Goal: Task Accomplishment & Management: Manage account settings

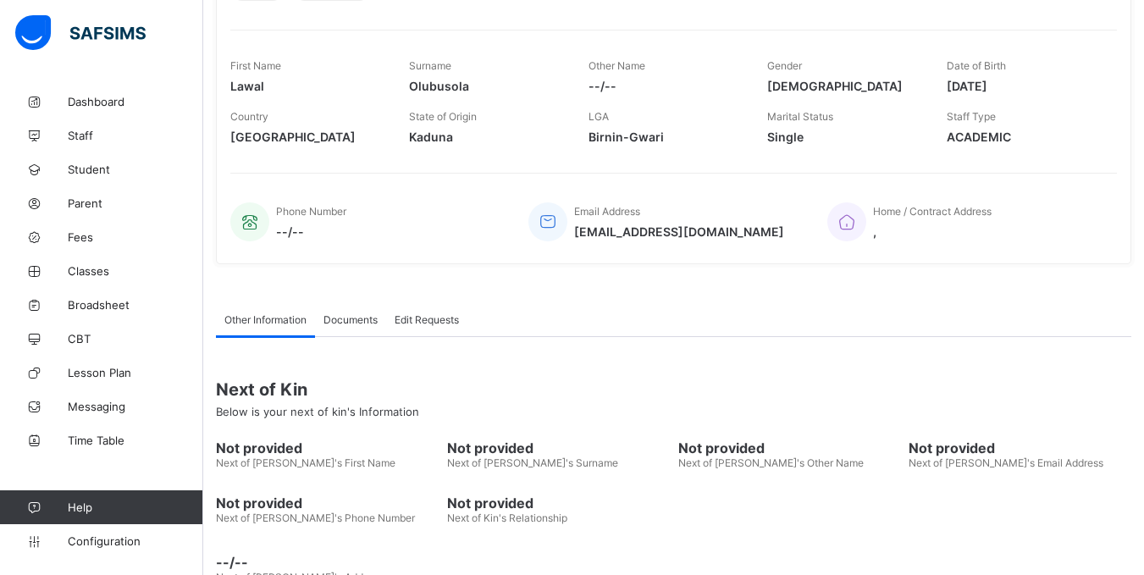
scroll to position [304, 0]
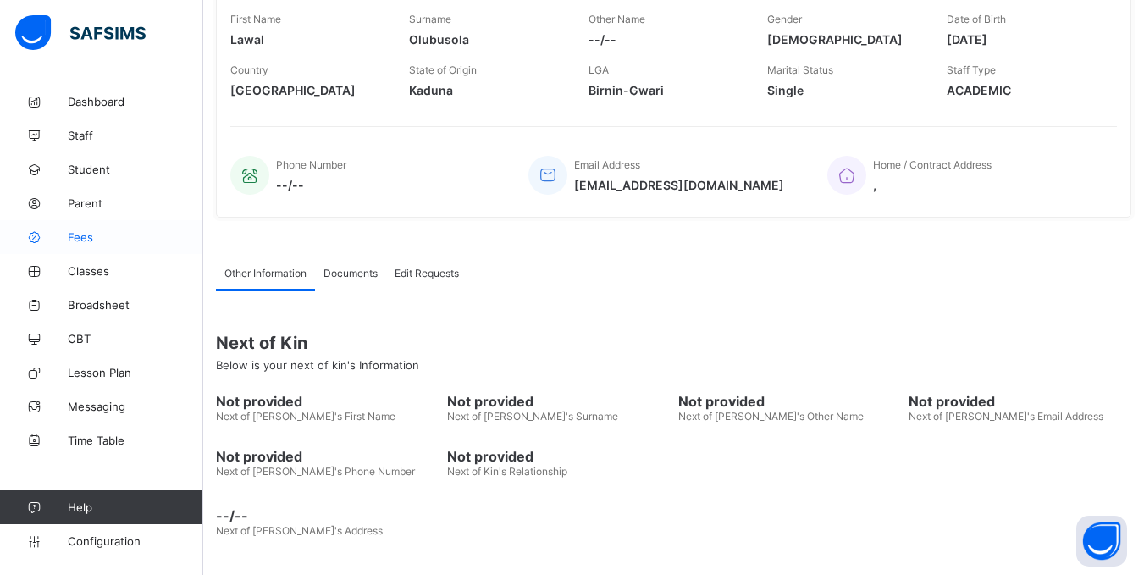
click at [84, 226] on link "Fees" at bounding box center [101, 237] width 203 height 34
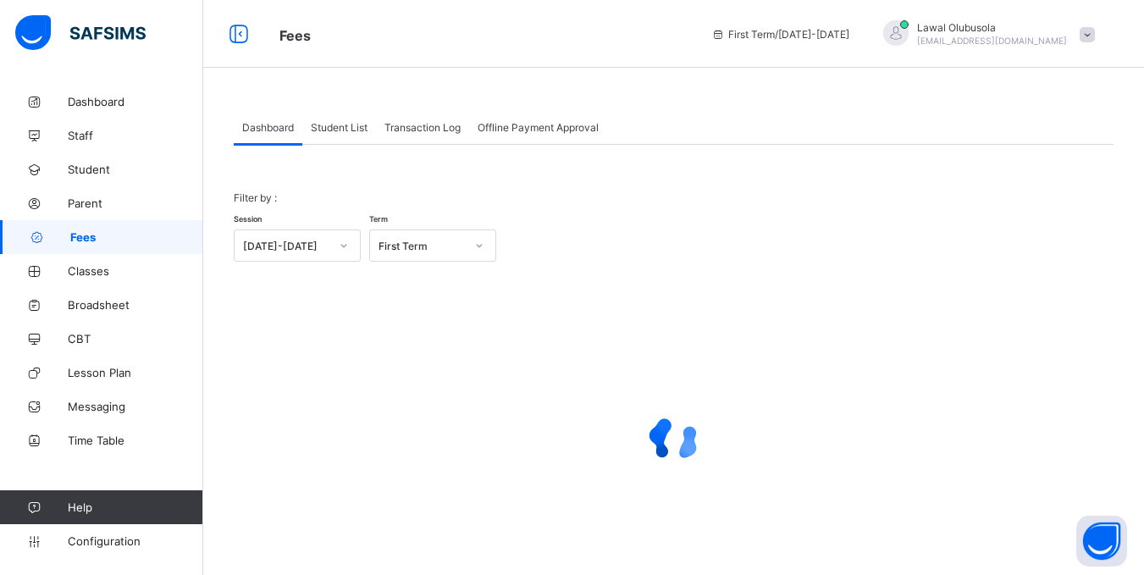
click at [345, 129] on span "Student List" at bounding box center [339, 127] width 57 height 13
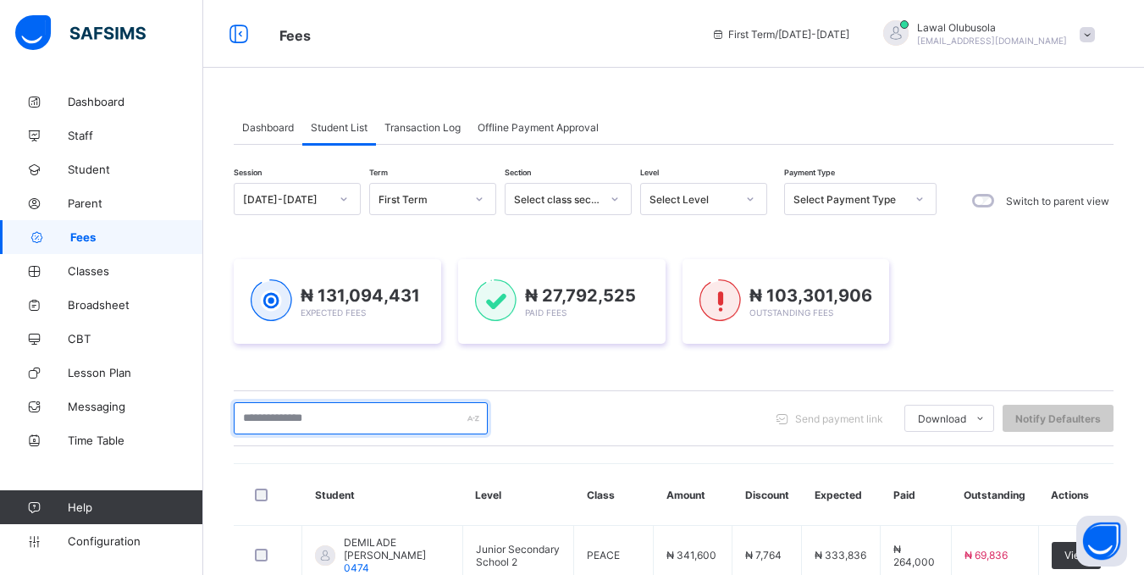
click at [330, 417] on input "text" at bounding box center [361, 418] width 254 height 32
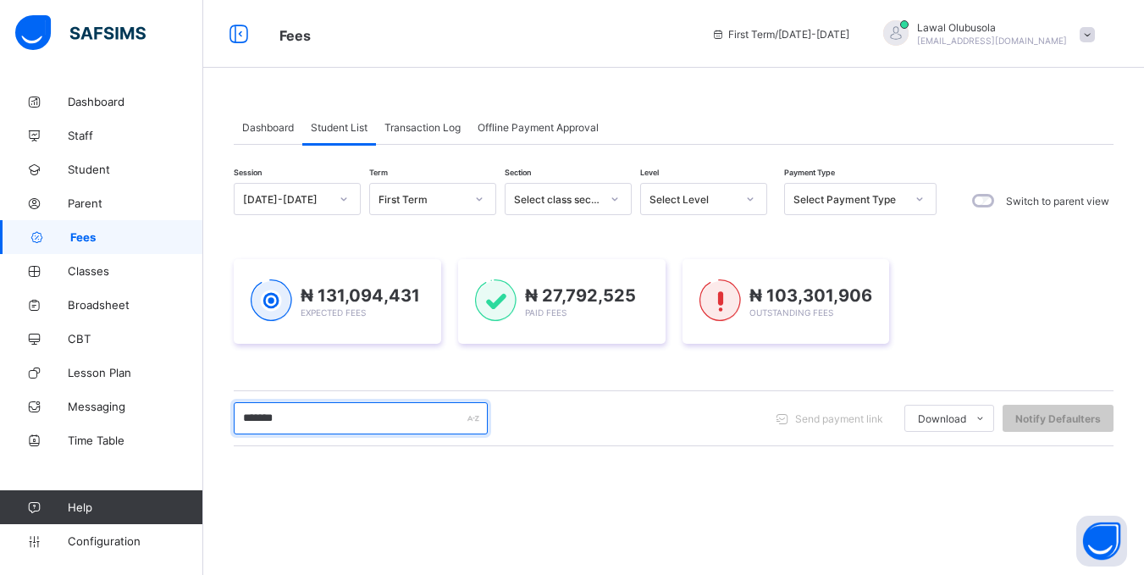
type input "*******"
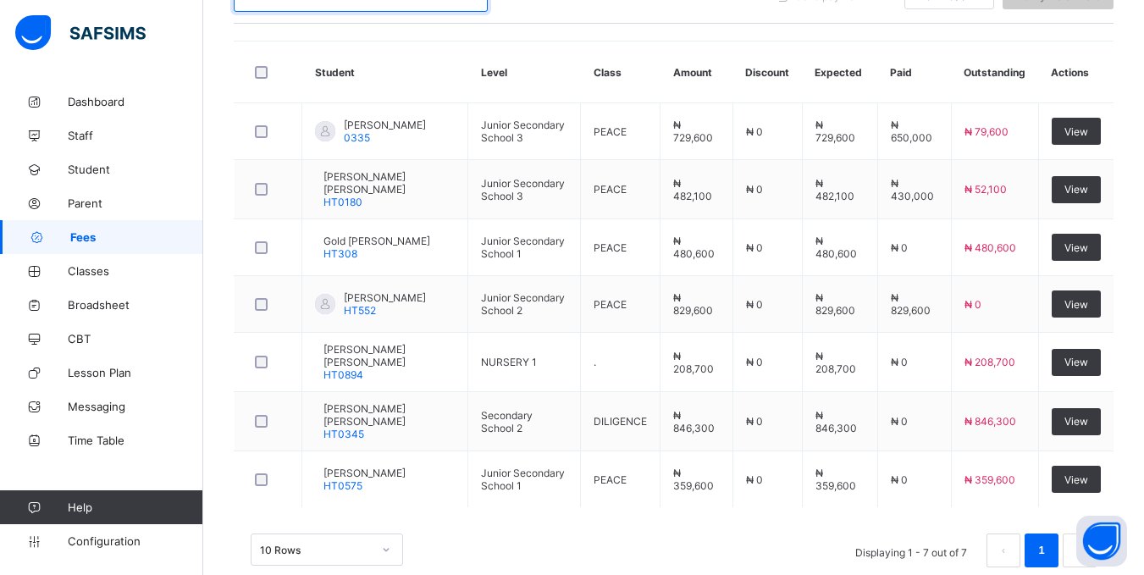
scroll to position [424, 0]
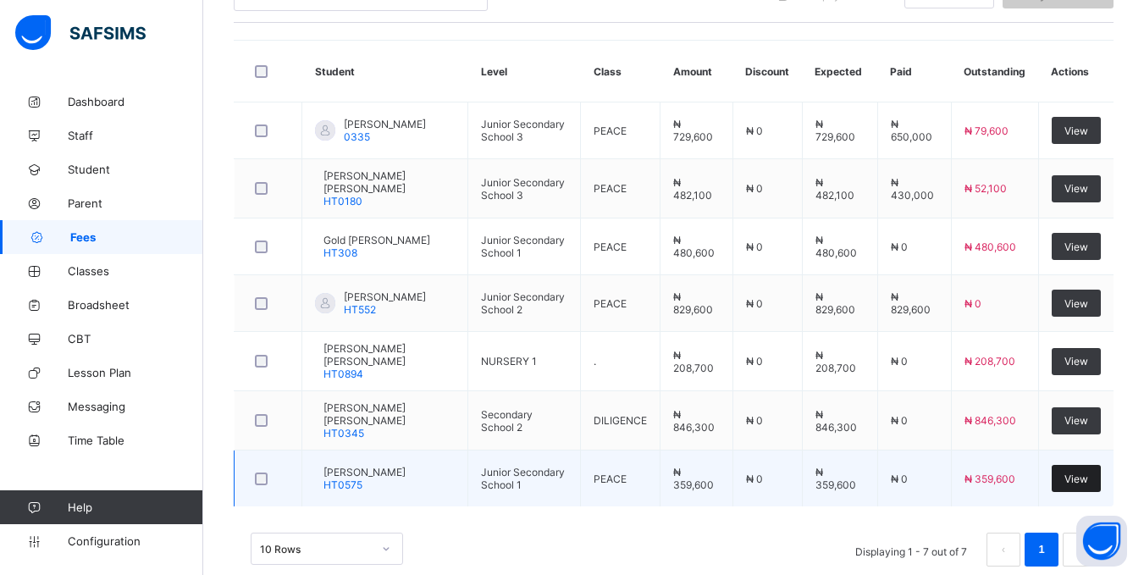
click at [1088, 476] on span "View" at bounding box center [1077, 479] width 24 height 13
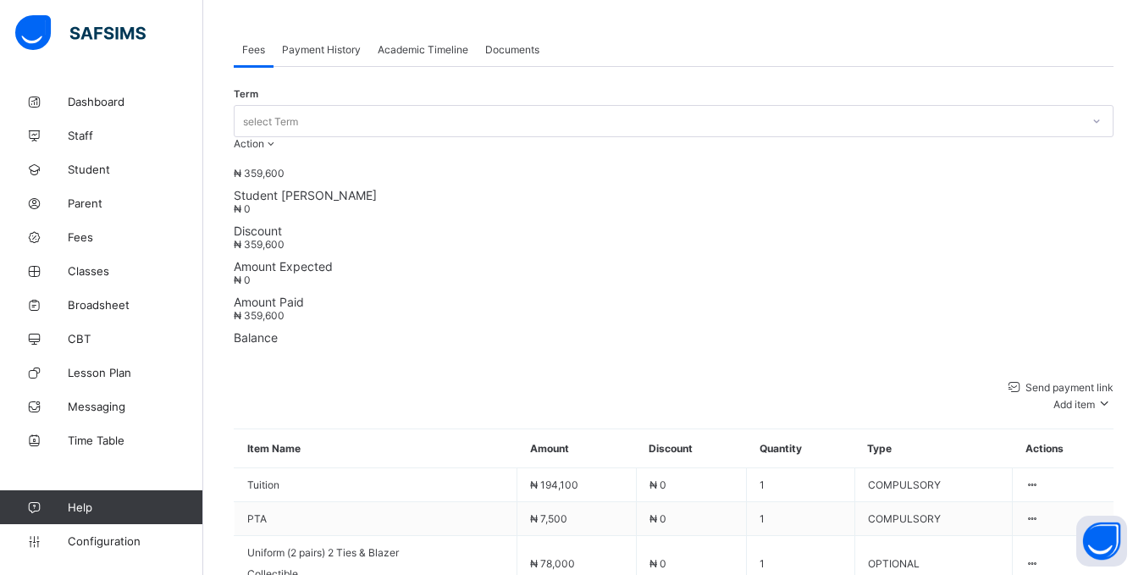
scroll to position [390, 0]
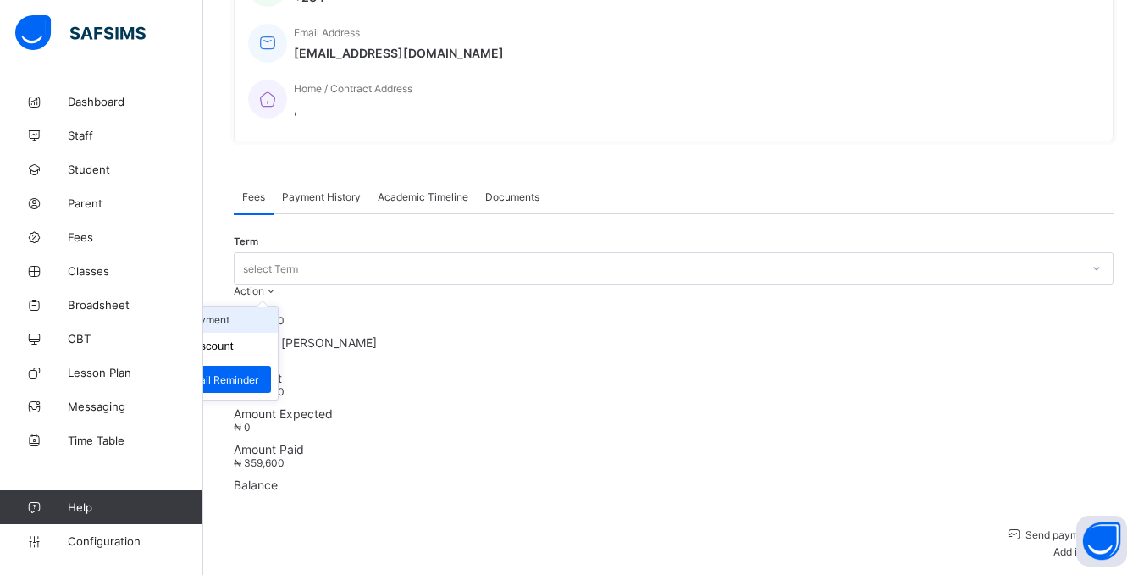
click at [278, 307] on li "Receive Payment" at bounding box center [208, 320] width 139 height 26
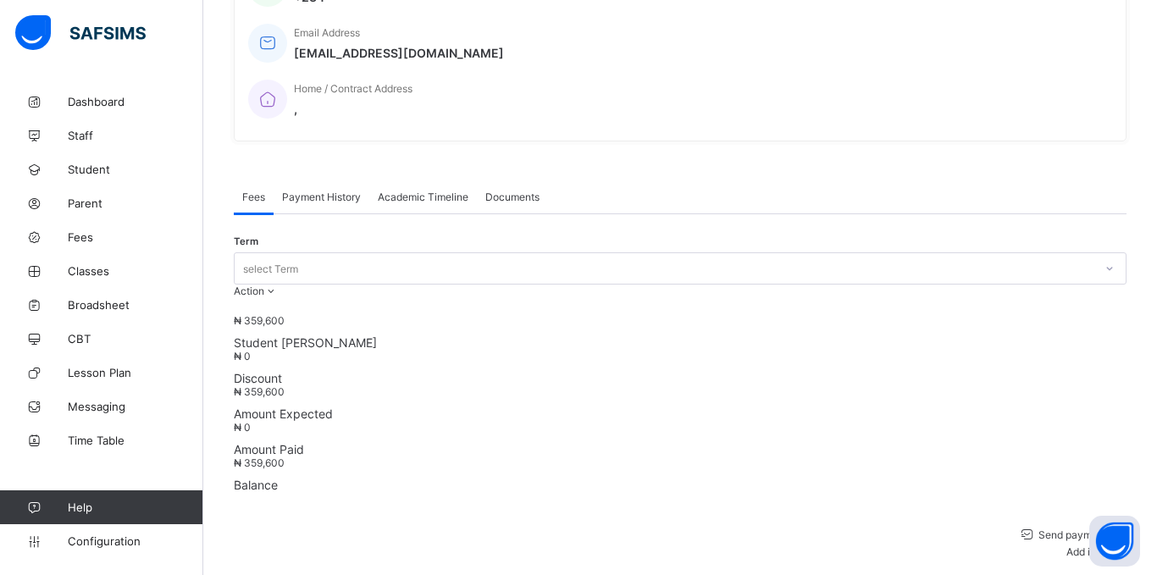
type input "*****"
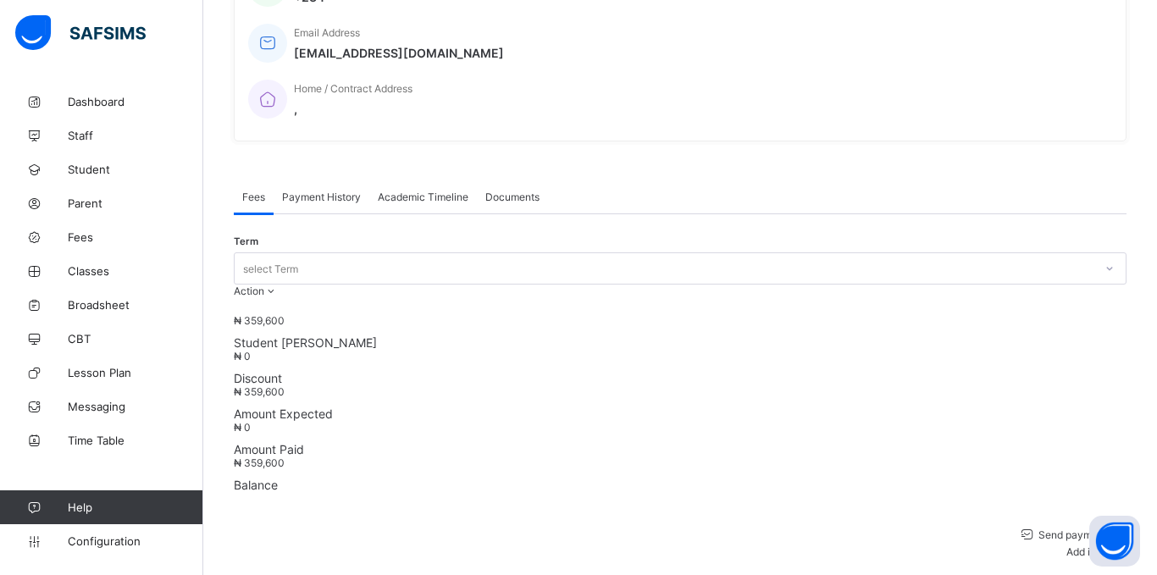
type input "**********"
type input "*********"
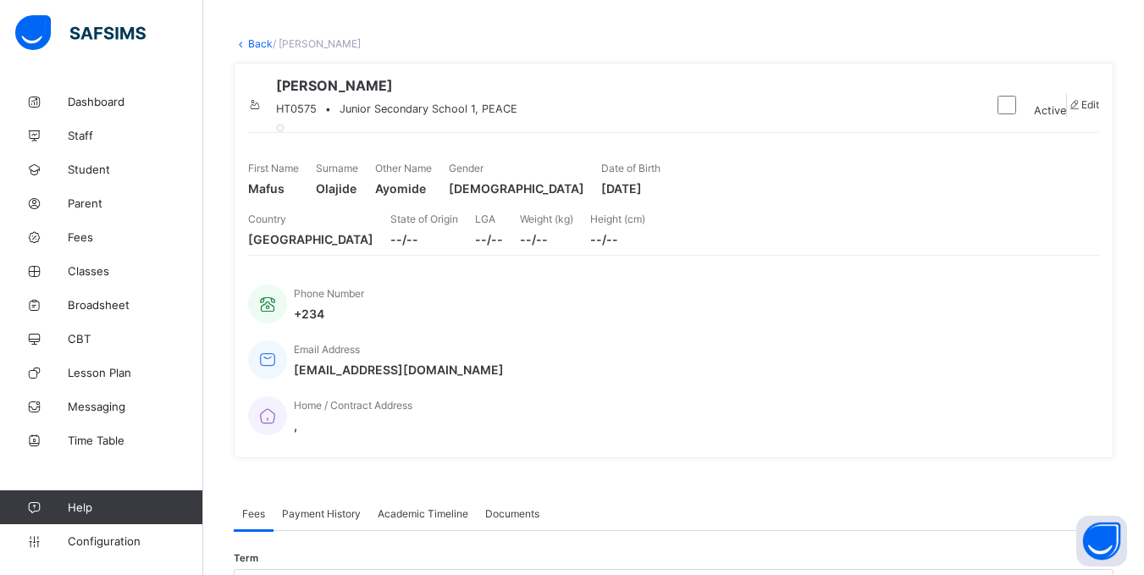
scroll to position [0, 0]
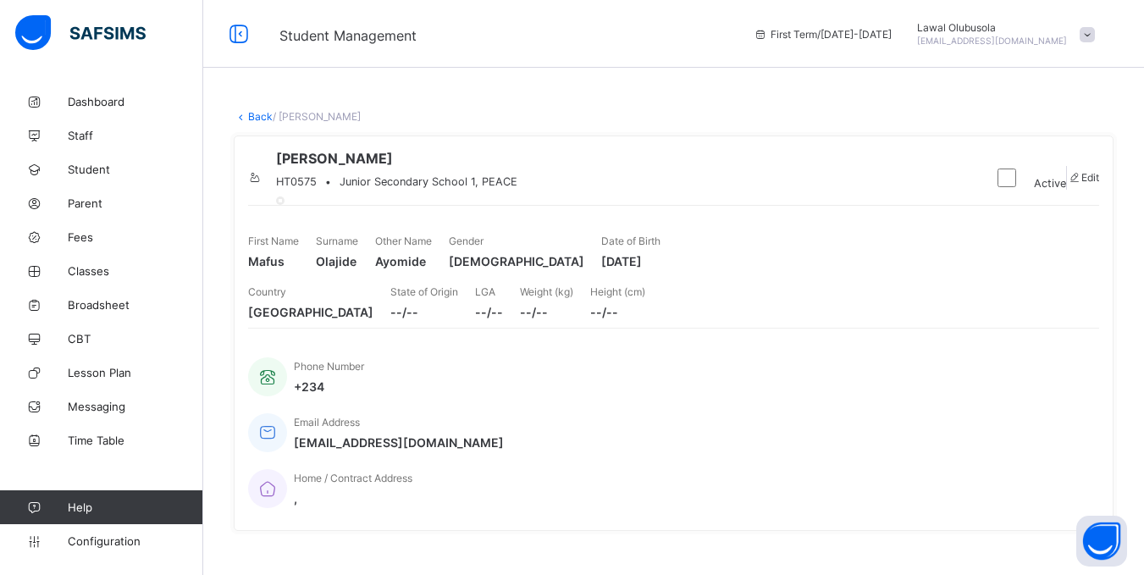
click at [253, 116] on link "Back" at bounding box center [260, 116] width 25 height 13
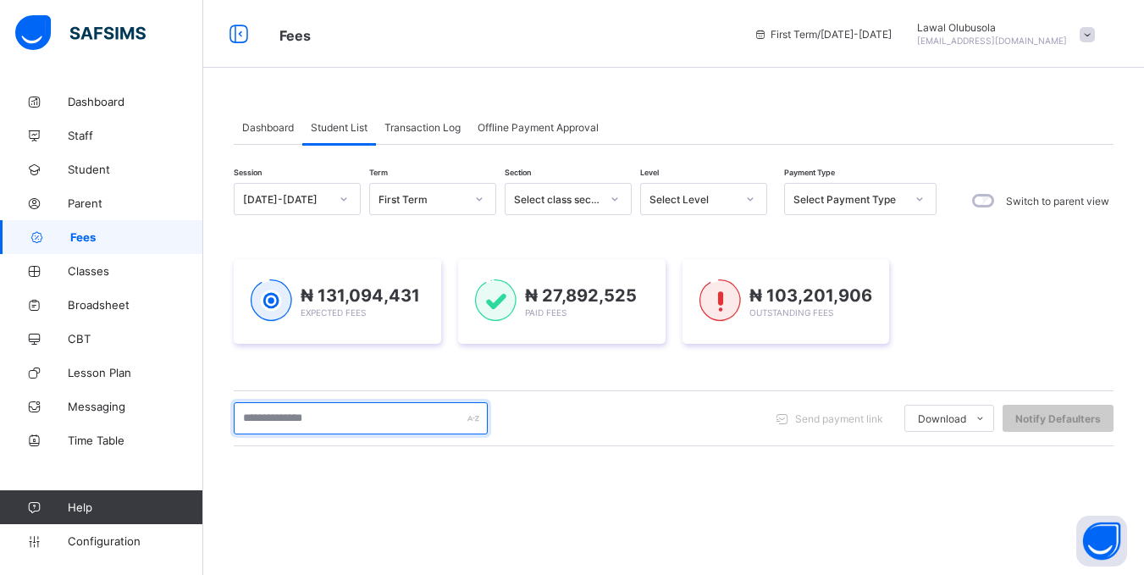
click at [390, 424] on input "text" at bounding box center [361, 418] width 254 height 32
type input "*******"
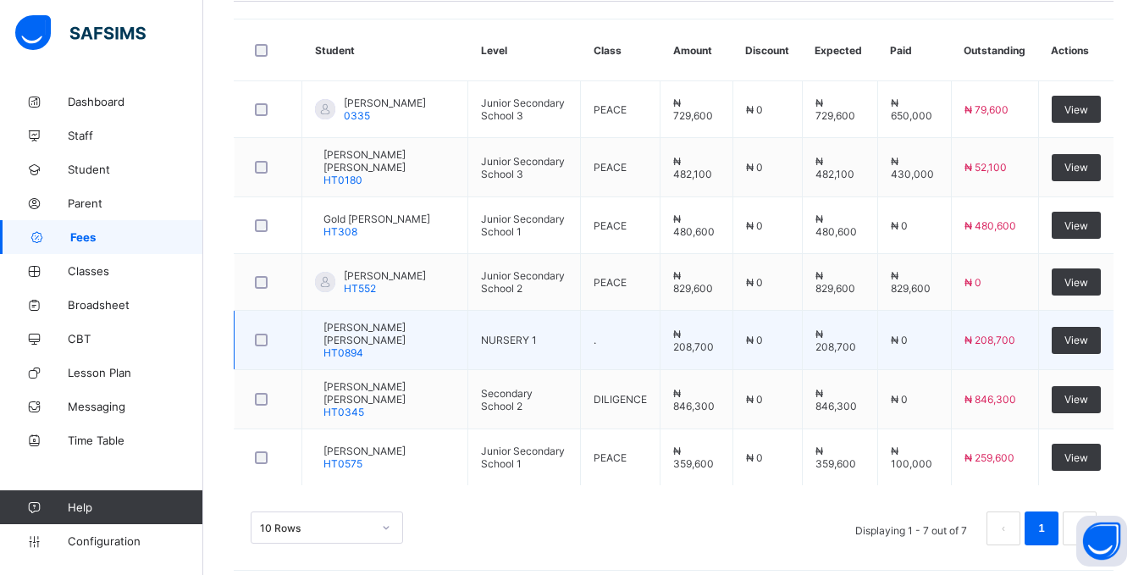
scroll to position [457, 0]
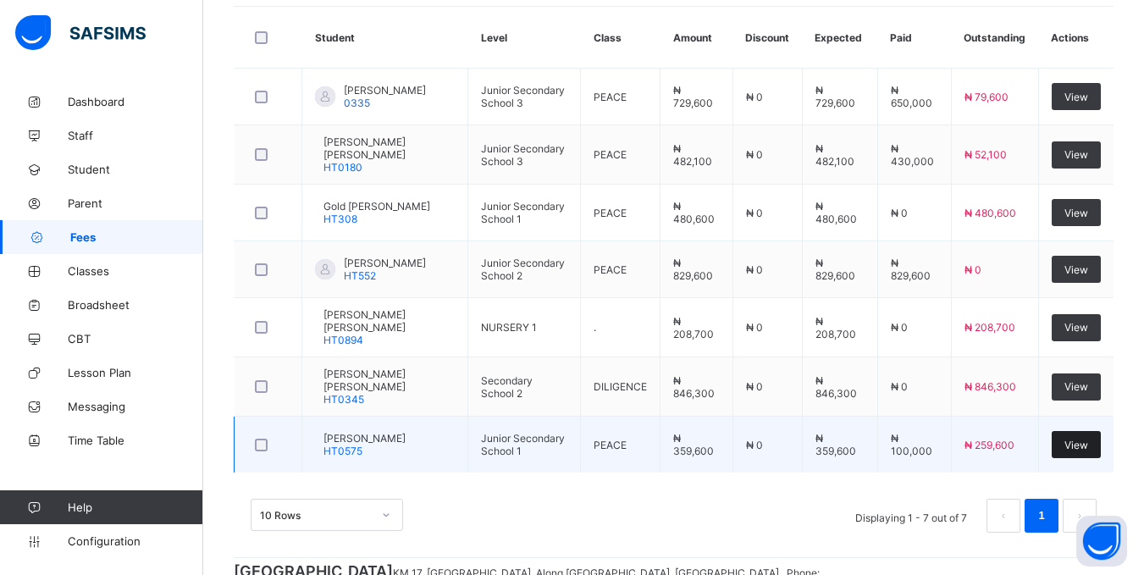
click at [1082, 443] on span "View" at bounding box center [1077, 445] width 24 height 13
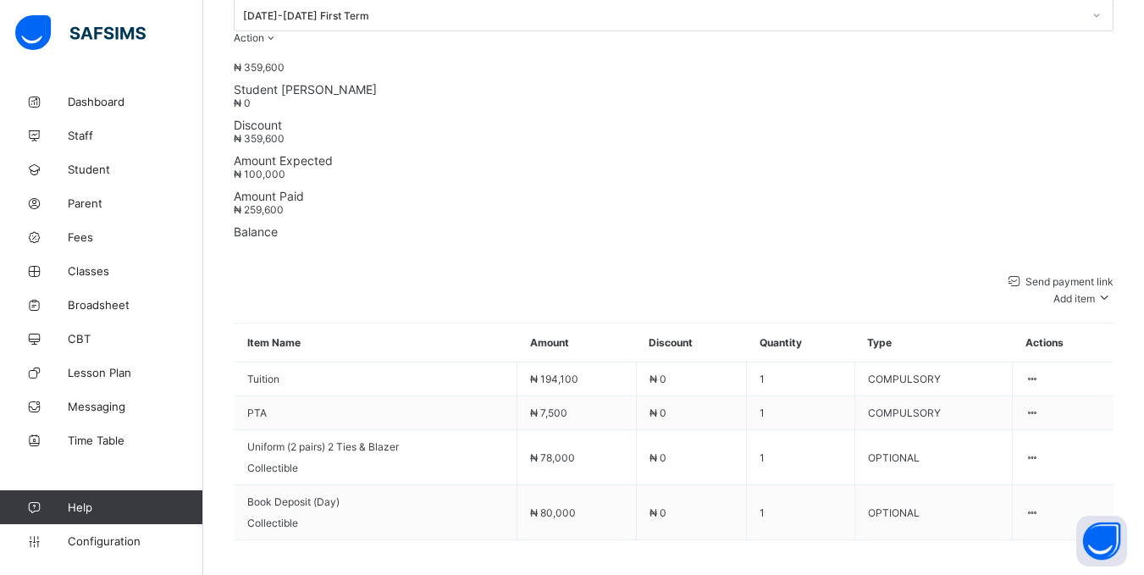
scroll to position [644, 0]
click at [1114, 288] on icon at bounding box center [1104, 296] width 19 height 17
click at [1085, 335] on div "Optional items" at bounding box center [1072, 341] width 68 height 13
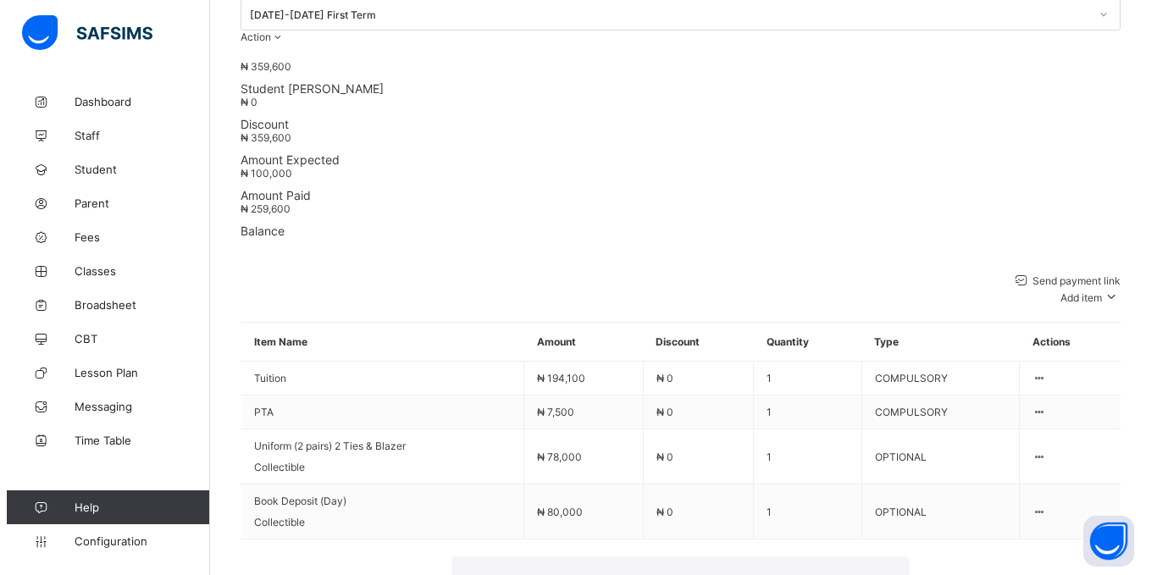
scroll to position [140, 0]
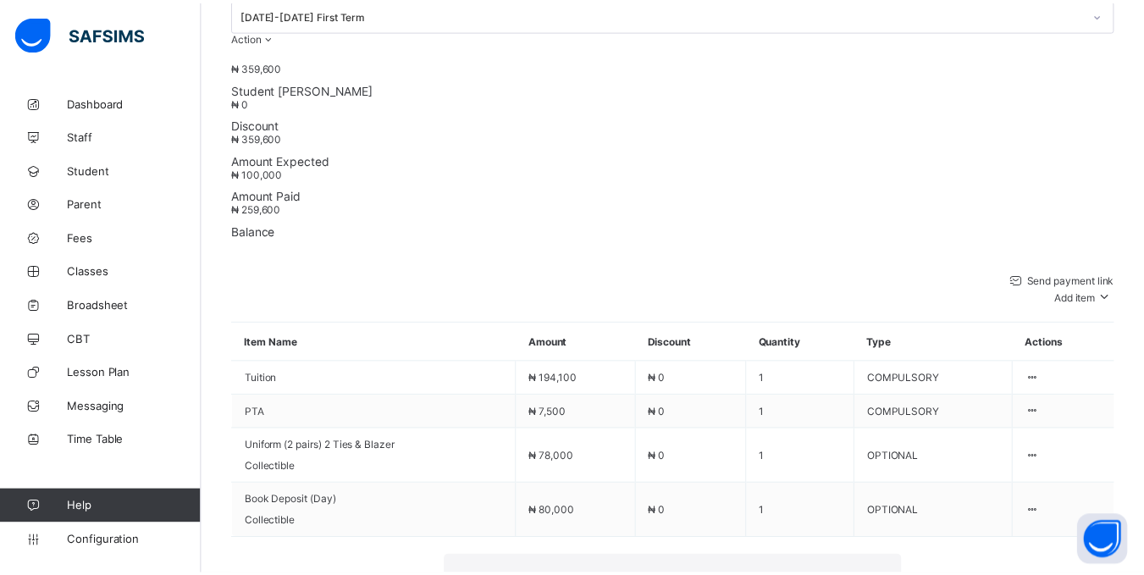
scroll to position [114, 0]
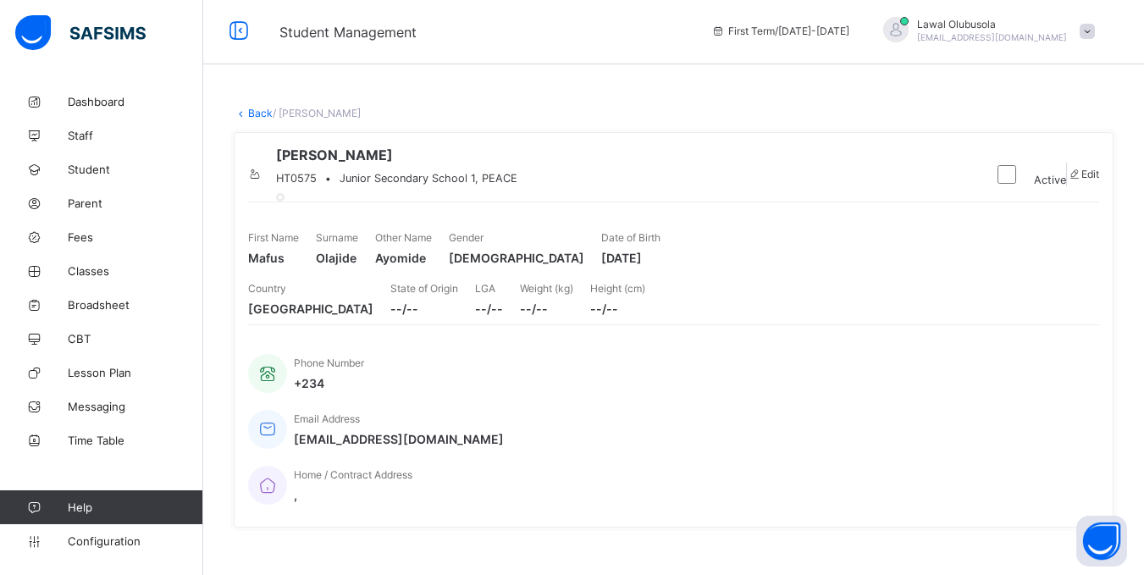
scroll to position [0, 0]
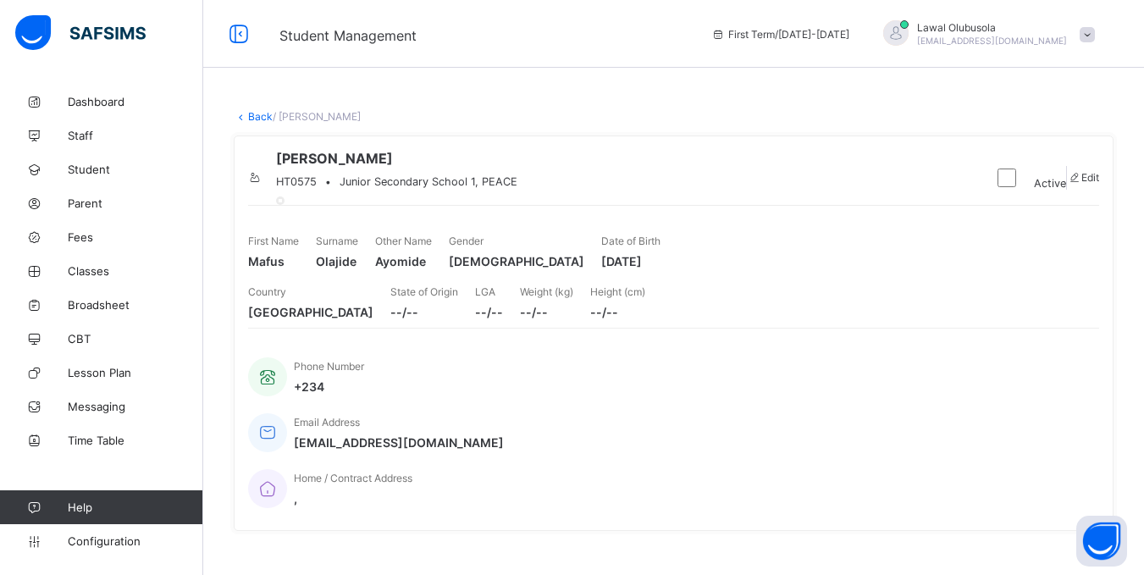
click at [262, 118] on link "Back" at bounding box center [260, 116] width 25 height 13
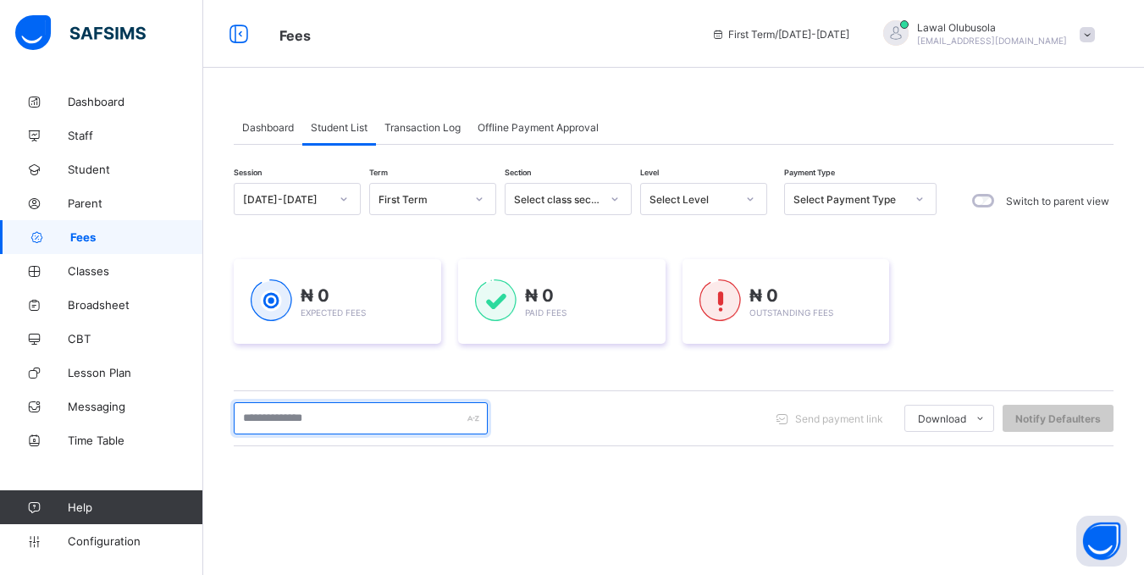
click at [345, 418] on input "text" at bounding box center [361, 418] width 254 height 32
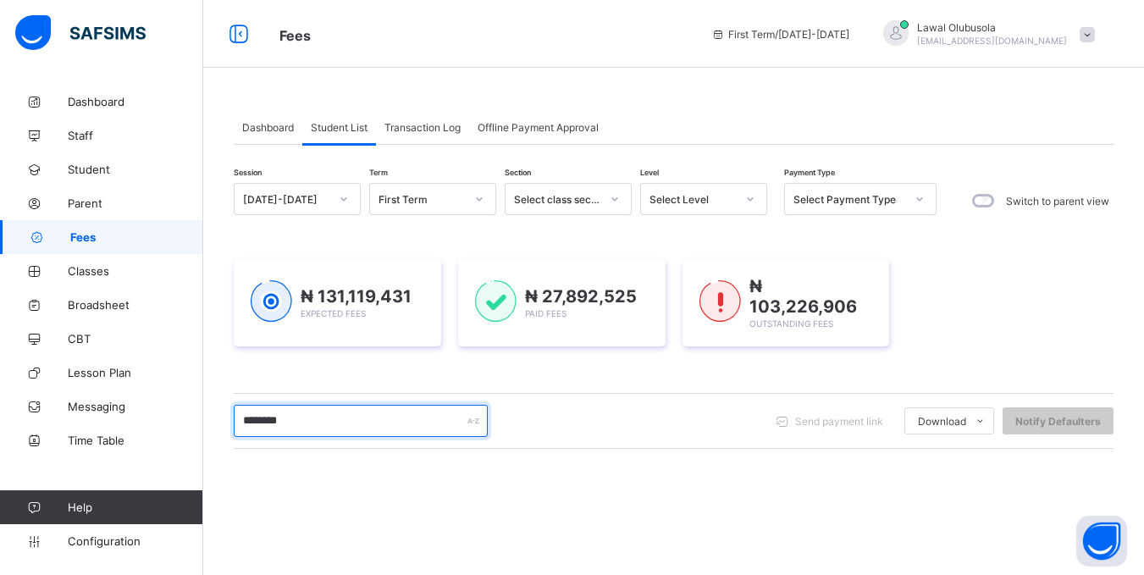
type input "********"
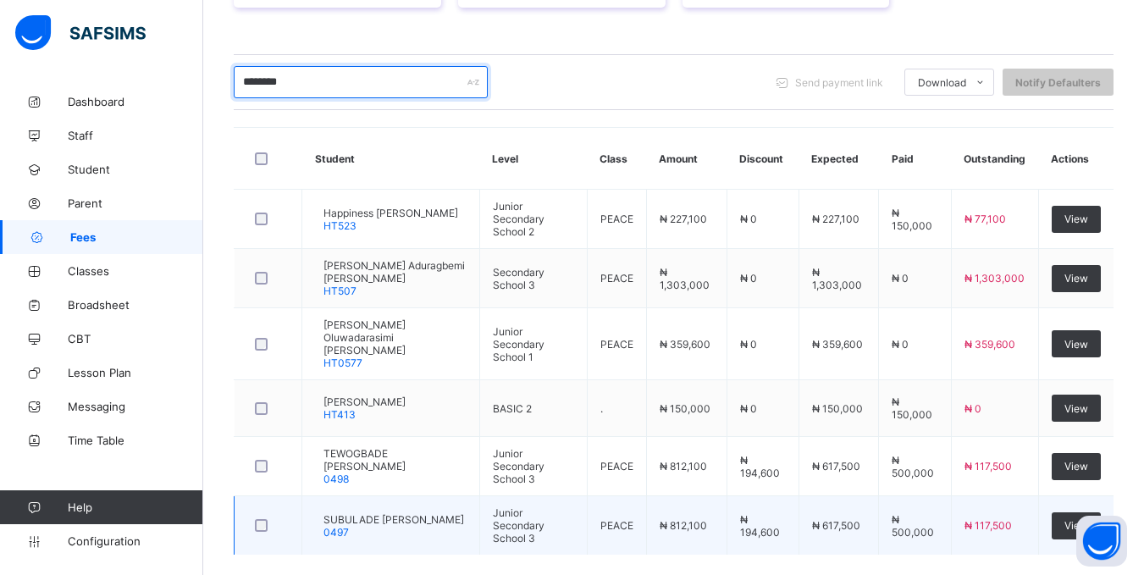
scroll to position [406, 0]
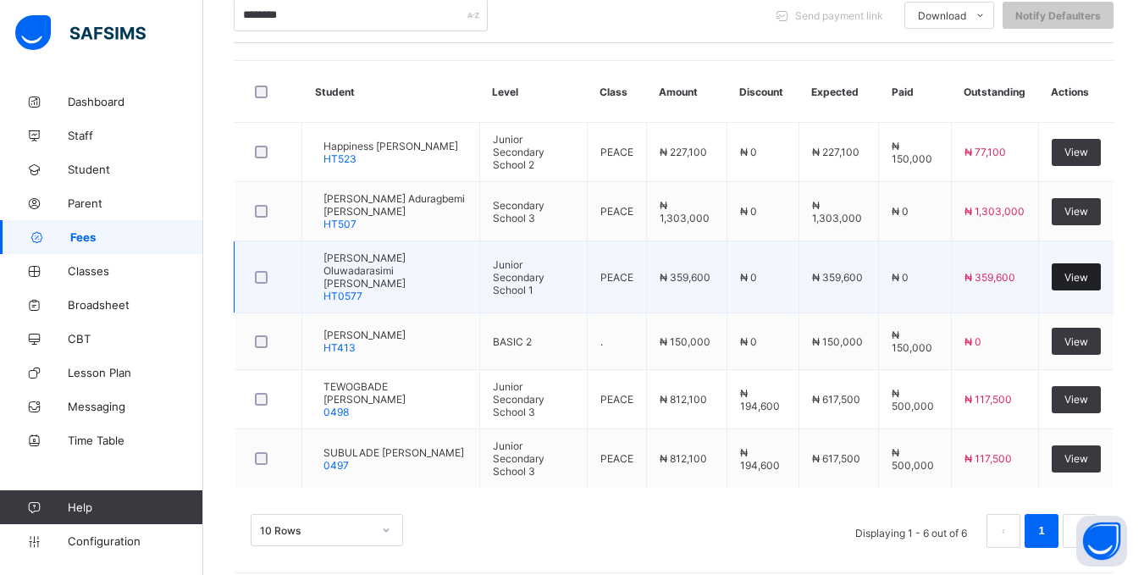
click at [1088, 271] on span "View" at bounding box center [1077, 277] width 24 height 13
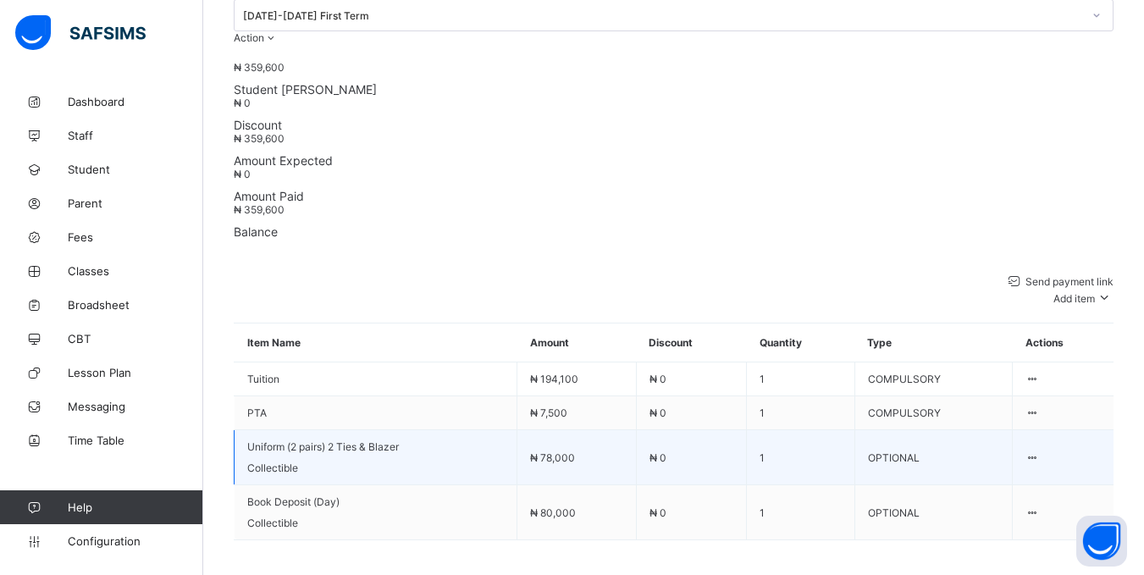
scroll to position [644, 0]
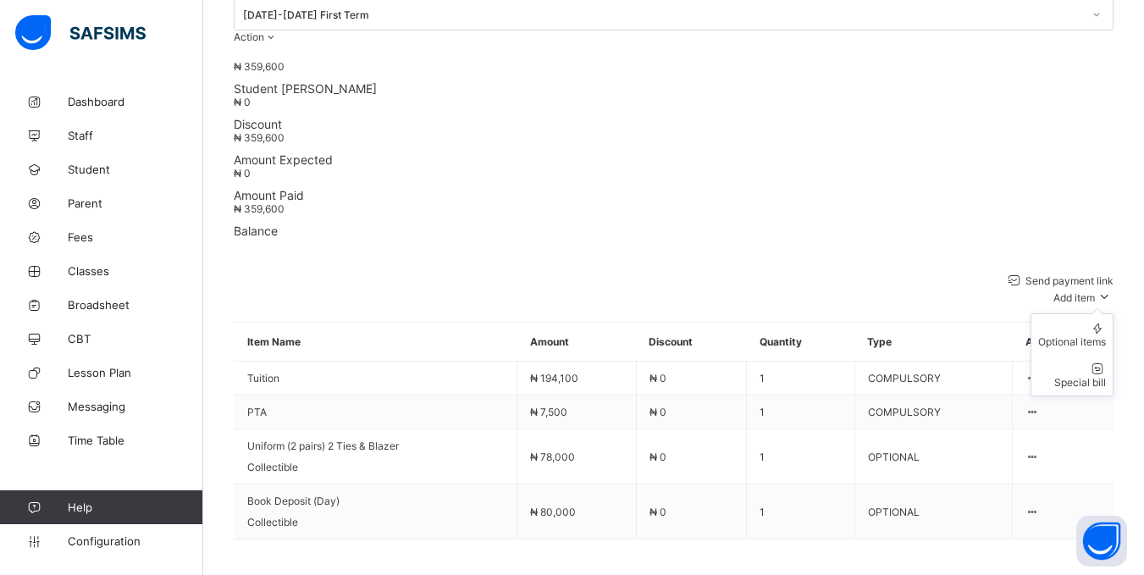
click at [1082, 291] on span "Add item" at bounding box center [1075, 297] width 42 height 13
click at [1065, 335] on div "Optional items" at bounding box center [1072, 341] width 68 height 13
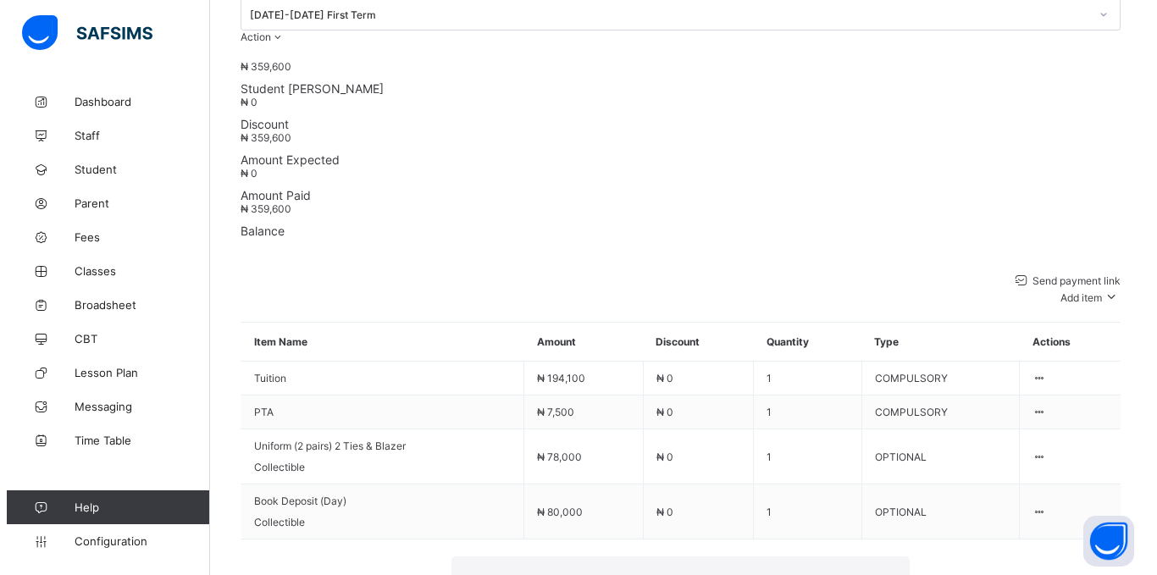
scroll to position [140, 0]
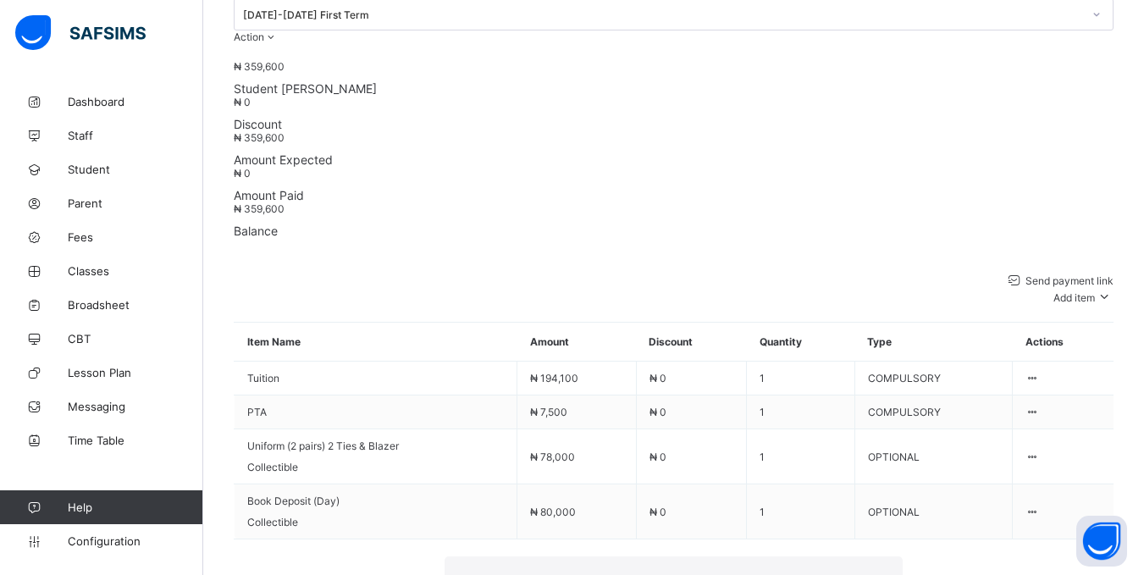
drag, startPoint x: 572, startPoint y: 258, endPoint x: 529, endPoint y: 361, distance: 111.2
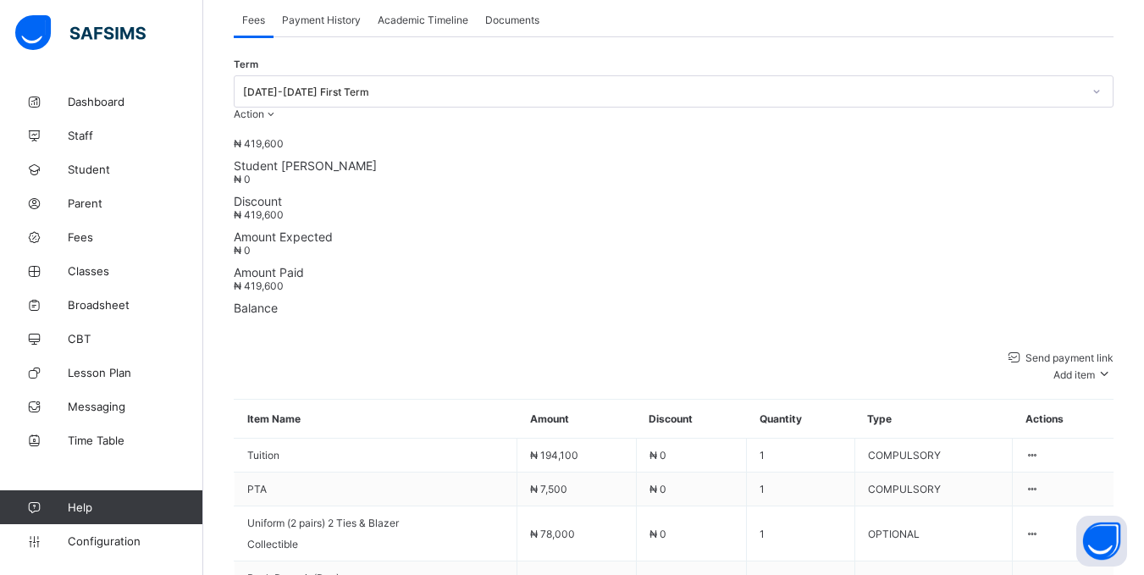
scroll to position [644, 0]
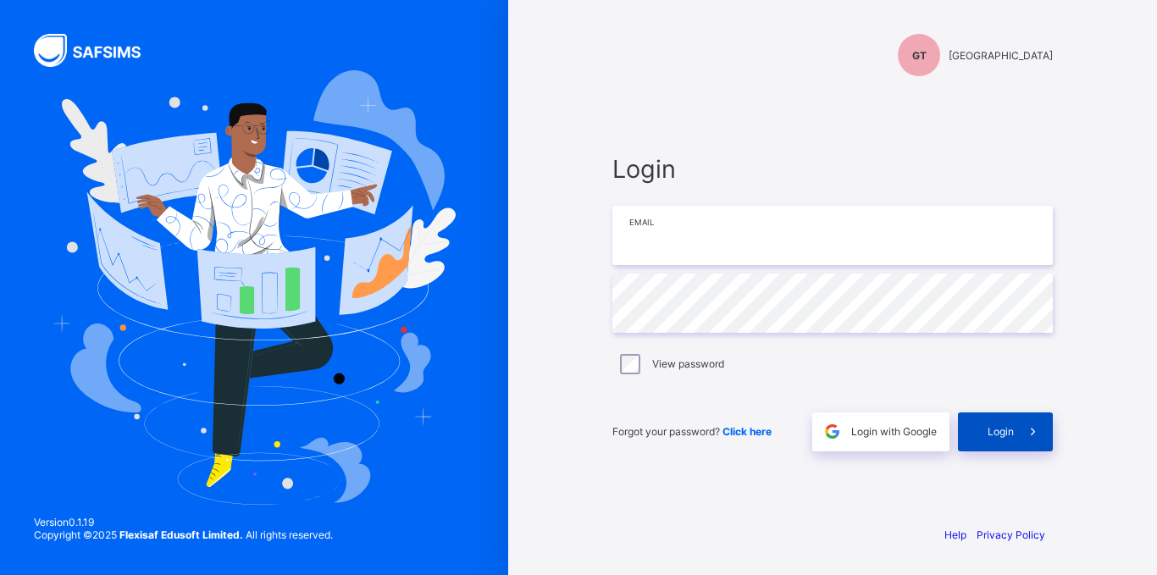
type input "**********"
click at [1013, 437] on span "Login" at bounding box center [1001, 431] width 26 height 13
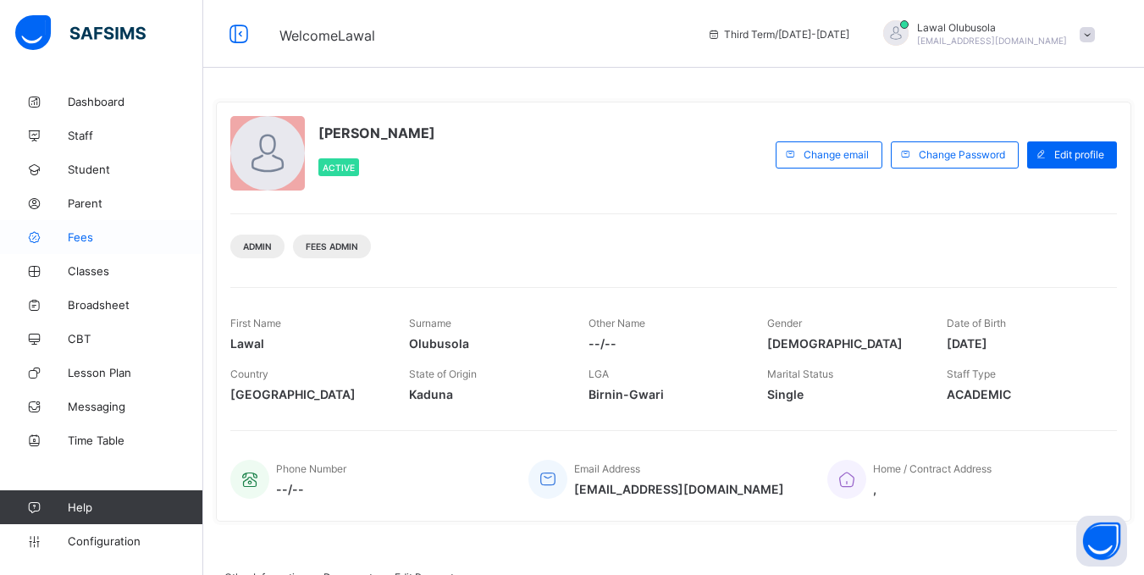
click at [80, 240] on span "Fees" at bounding box center [136, 237] width 136 height 14
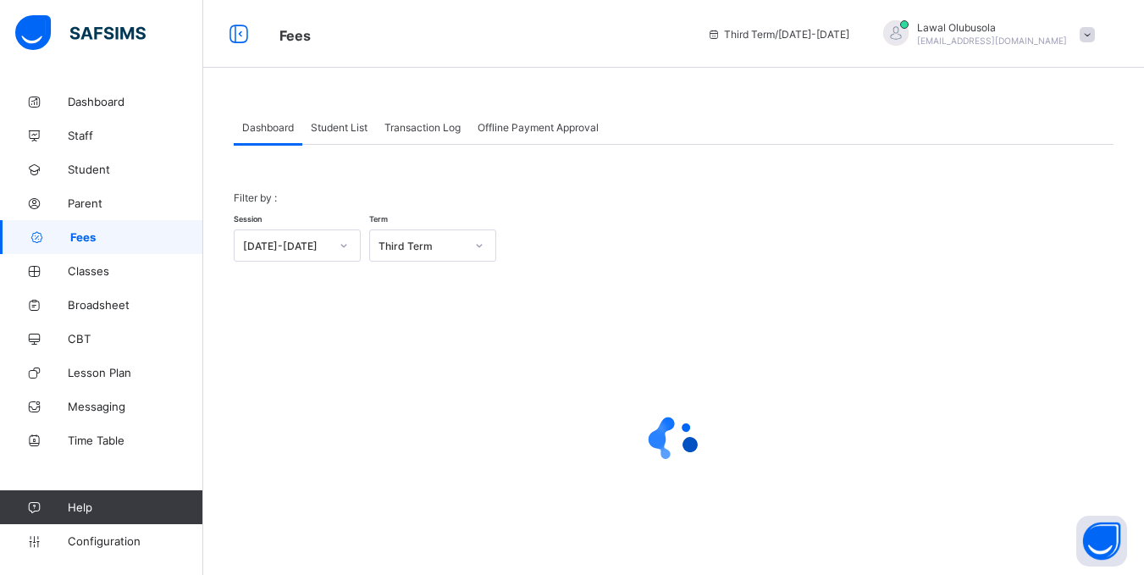
click at [343, 125] on span "Student List" at bounding box center [339, 127] width 57 height 13
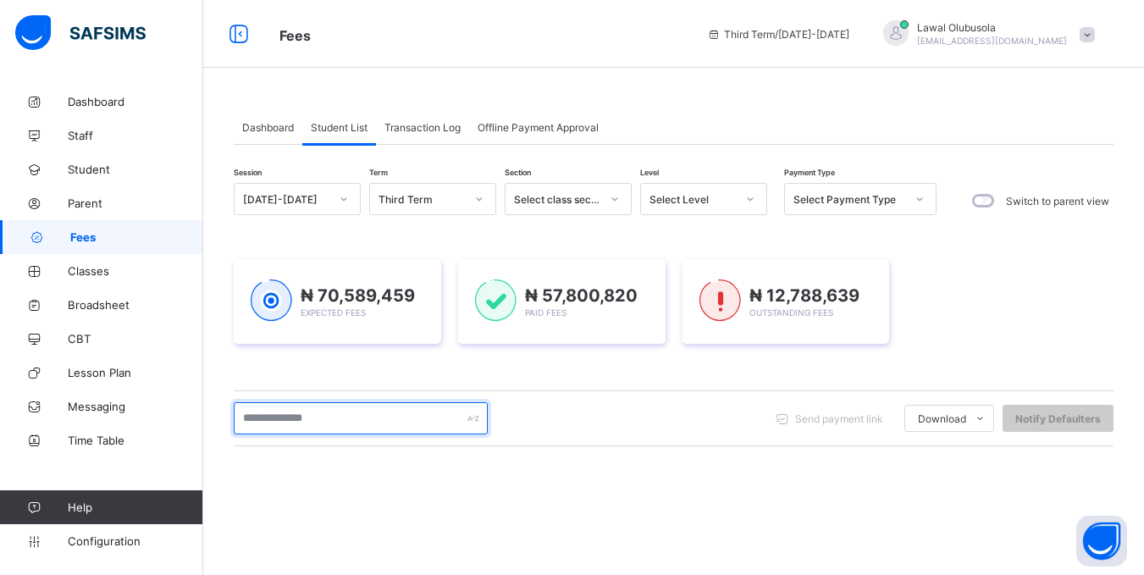
click at [328, 424] on input "text" at bounding box center [361, 418] width 254 height 32
type input "*********"
